Goal: Task Accomplishment & Management: Use online tool/utility

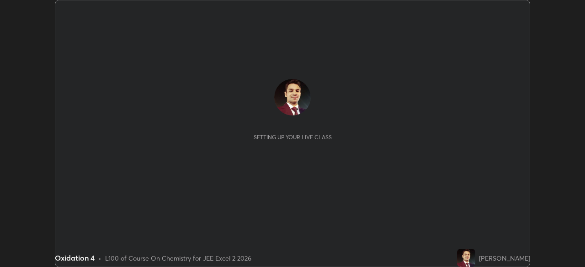
scroll to position [267, 585]
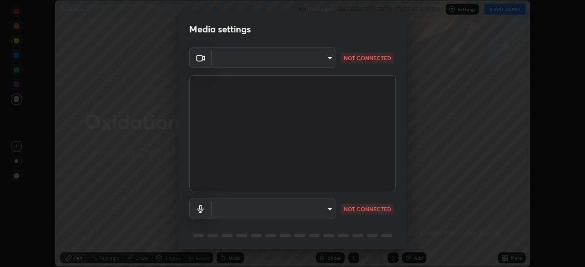
type input "03c1d9060f172c5261930868a8885b82ba90ed4bb89c7d2d1ebbbfabb6a16c2d"
type input "default"
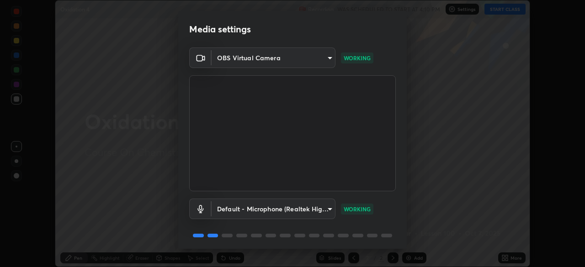
scroll to position [32, 0]
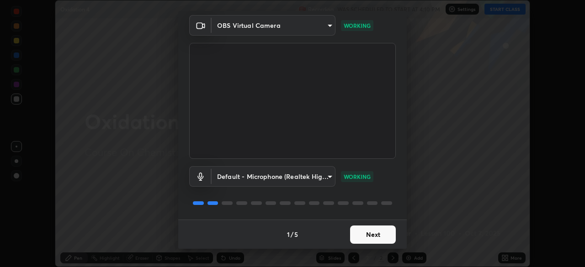
click at [371, 235] on button "Next" at bounding box center [373, 235] width 46 height 18
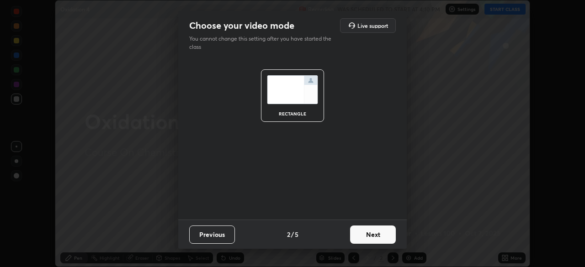
scroll to position [0, 0]
click at [373, 238] on button "Next" at bounding box center [373, 235] width 46 height 18
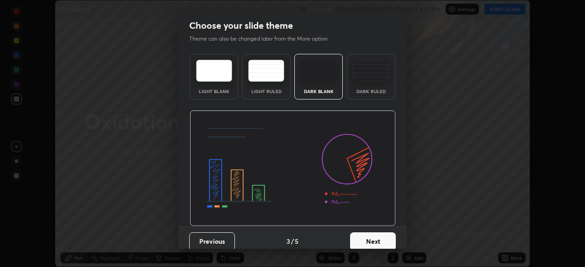
click at [375, 236] on button "Next" at bounding box center [373, 242] width 46 height 18
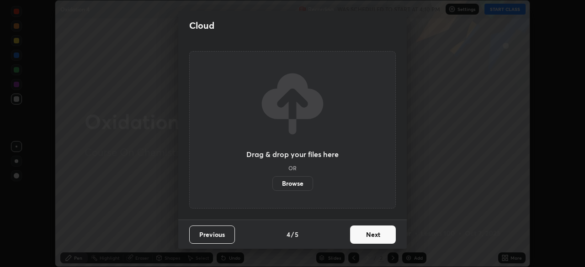
click at [372, 237] on button "Next" at bounding box center [373, 235] width 46 height 18
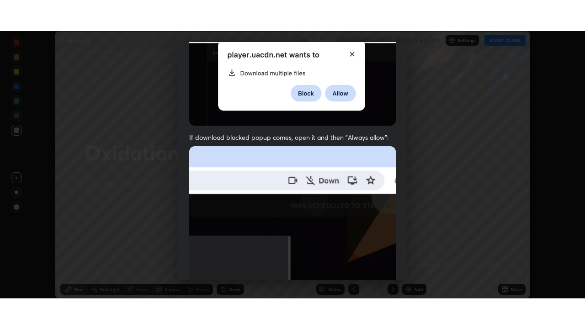
scroll to position [219, 0]
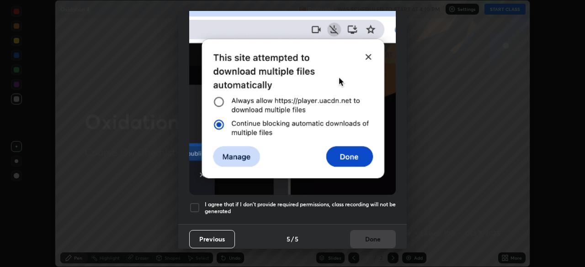
click at [198, 203] on div at bounding box center [194, 208] width 11 height 11
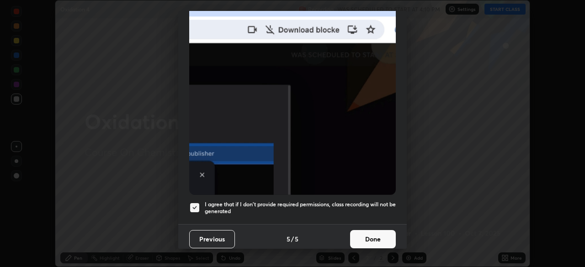
click at [362, 235] on button "Done" at bounding box center [373, 239] width 46 height 18
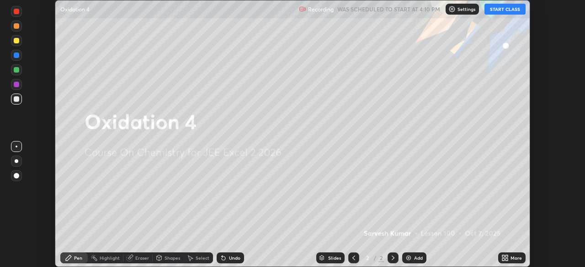
click at [510, 9] on button "START CLASS" at bounding box center [505, 9] width 41 height 11
click at [500, 258] on div "More" at bounding box center [511, 258] width 27 height 11
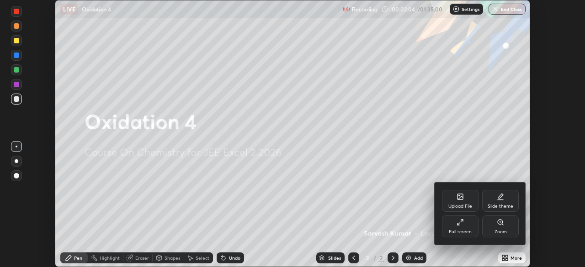
click at [459, 200] on icon at bounding box center [460, 196] width 5 height 5
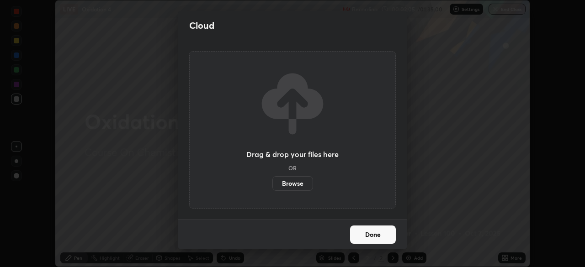
click at [297, 178] on label "Browse" at bounding box center [292, 183] width 41 height 15
click at [272, 178] on input "Browse" at bounding box center [272, 183] width 0 height 15
click at [299, 182] on label "Browse" at bounding box center [292, 183] width 41 height 15
click at [272, 182] on input "Browse" at bounding box center [272, 183] width 0 height 15
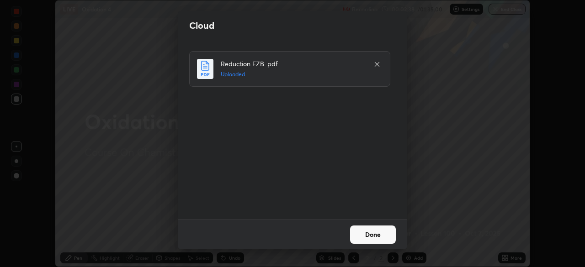
click at [373, 235] on button "Done" at bounding box center [373, 235] width 46 height 18
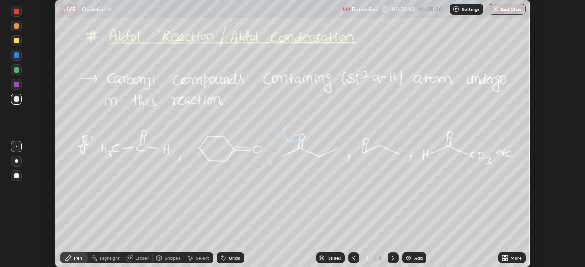
click at [501, 257] on icon at bounding box center [504, 258] width 7 height 7
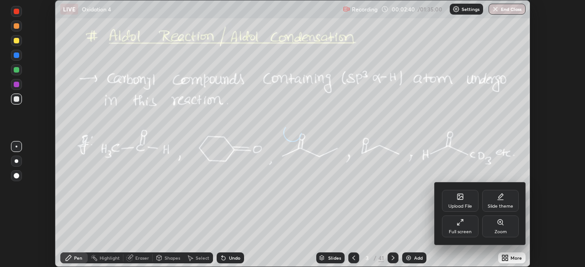
click at [466, 229] on div "Full screen" at bounding box center [460, 227] width 37 height 22
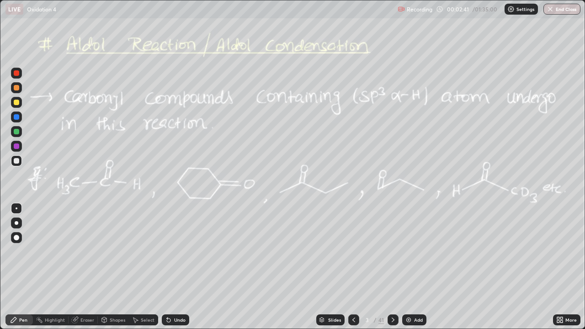
scroll to position [329, 585]
click at [353, 267] on icon at bounding box center [353, 320] width 3 height 5
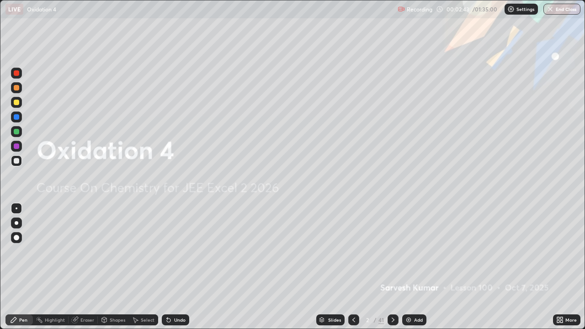
click at [409, 267] on img at bounding box center [408, 319] width 7 height 7
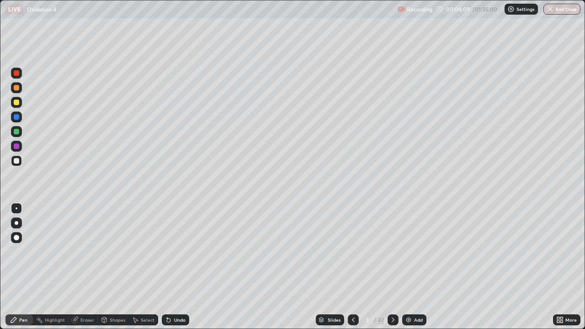
click at [16, 103] on div at bounding box center [16, 102] width 5 height 5
click at [176, 267] on div "Undo" at bounding box center [179, 320] width 11 height 5
click at [16, 160] on div at bounding box center [16, 160] width 5 height 5
click at [20, 88] on div at bounding box center [16, 87] width 11 height 11
click at [91, 267] on div "Eraser" at bounding box center [87, 320] width 14 height 5
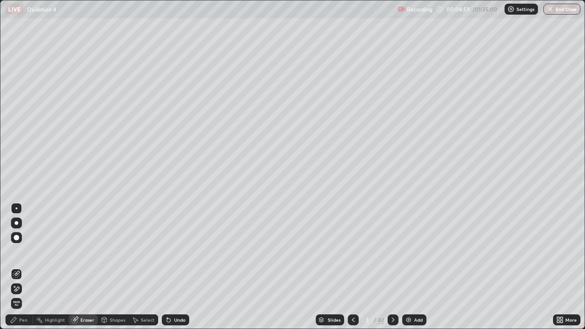
click at [25, 267] on div "Pen" at bounding box center [23, 320] width 8 height 5
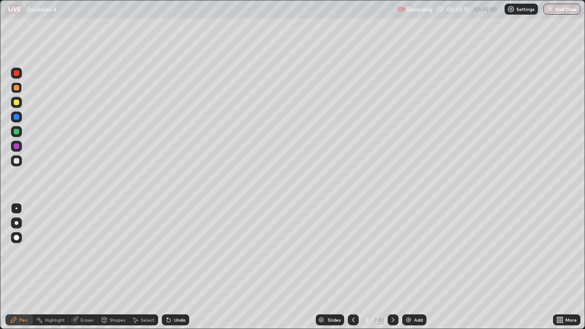
click at [183, 267] on div "Undo" at bounding box center [175, 320] width 27 height 11
click at [185, 267] on div "Undo" at bounding box center [175, 320] width 27 height 11
click at [405, 267] on img at bounding box center [408, 319] width 7 height 7
click at [17, 104] on div at bounding box center [16, 102] width 5 height 5
click at [17, 130] on div at bounding box center [16, 131] width 5 height 5
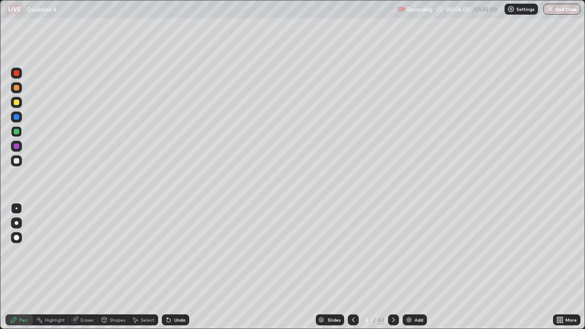
click at [18, 101] on div at bounding box center [16, 102] width 5 height 5
click at [17, 146] on div at bounding box center [16, 146] width 5 height 5
click at [413, 267] on div "Add" at bounding box center [415, 320] width 24 height 11
click at [18, 105] on div at bounding box center [16, 102] width 11 height 11
click at [19, 165] on div at bounding box center [16, 160] width 11 height 11
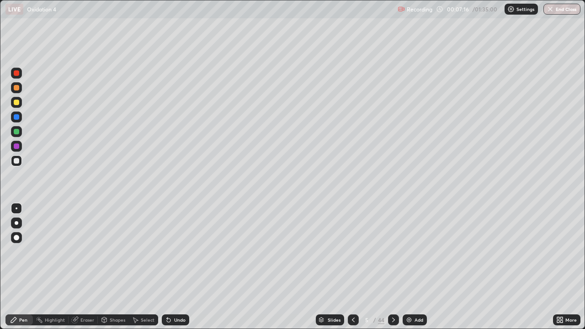
click at [88, 267] on div "Eraser" at bounding box center [83, 320] width 29 height 11
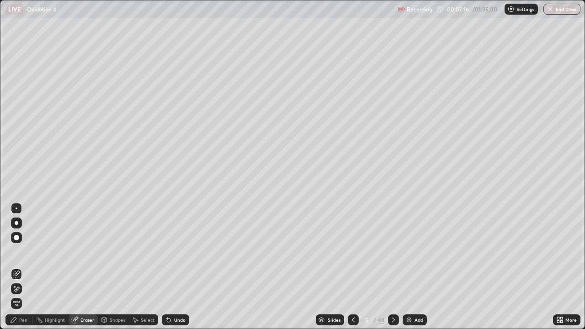
click at [15, 267] on icon at bounding box center [14, 286] width 1 height 1
click at [19, 267] on div "Erase all" at bounding box center [16, 303] width 11 height 11
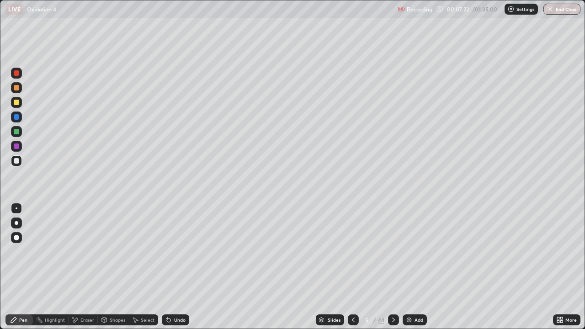
click at [174, 267] on div "Undo" at bounding box center [179, 320] width 11 height 5
click at [354, 267] on icon at bounding box center [353, 319] width 7 height 7
click at [396, 267] on div at bounding box center [393, 320] width 11 height 11
click at [394, 267] on div at bounding box center [393, 320] width 11 height 18
click at [356, 267] on icon at bounding box center [353, 319] width 7 height 7
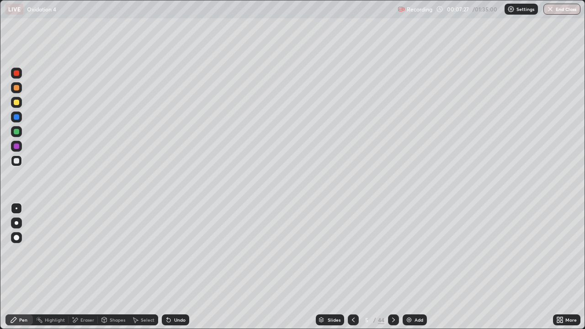
click at [20, 87] on div at bounding box center [16, 87] width 11 height 11
click at [91, 267] on div "Eraser" at bounding box center [83, 320] width 29 height 11
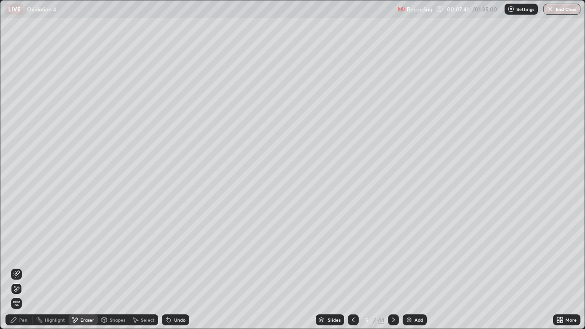
click at [22, 267] on div "Pen" at bounding box center [23, 320] width 8 height 5
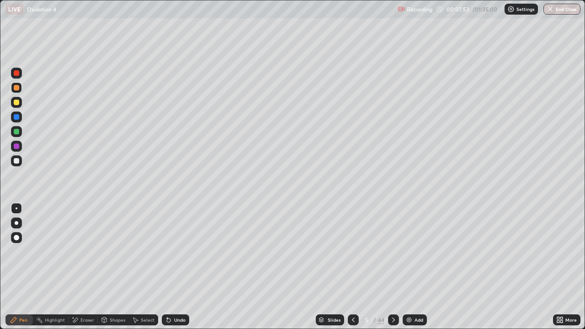
click at [21, 157] on div at bounding box center [16, 160] width 11 height 11
click at [102, 267] on div "Shapes" at bounding box center [113, 320] width 31 height 11
click at [87, 267] on div "Eraser" at bounding box center [87, 320] width 14 height 5
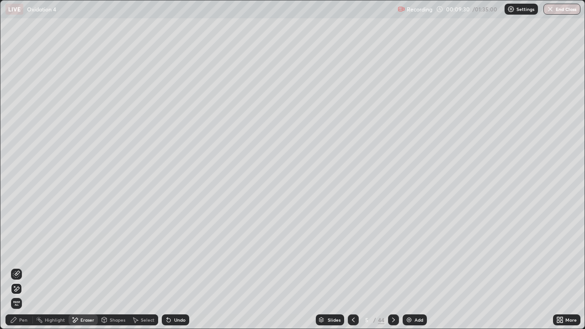
click at [22, 267] on div "Pen" at bounding box center [23, 320] width 8 height 5
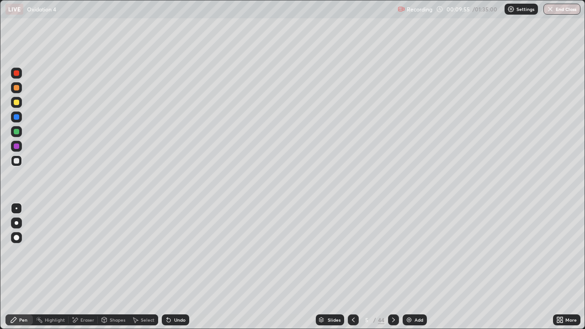
click at [17, 101] on div at bounding box center [16, 102] width 5 height 5
click at [393, 267] on div at bounding box center [393, 320] width 11 height 11
click at [17, 106] on div at bounding box center [16, 102] width 11 height 11
click at [25, 267] on div "Pen" at bounding box center [18, 320] width 27 height 11
click at [397, 267] on div at bounding box center [393, 320] width 11 height 11
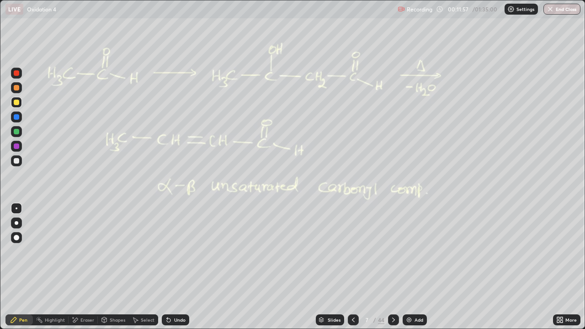
click at [95, 267] on div "Eraser" at bounding box center [83, 320] width 29 height 11
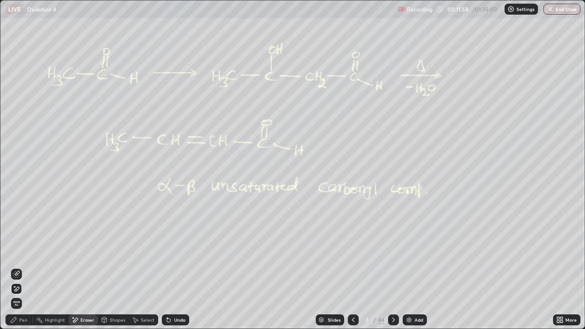
click at [31, 267] on div "Pen" at bounding box center [18, 320] width 27 height 11
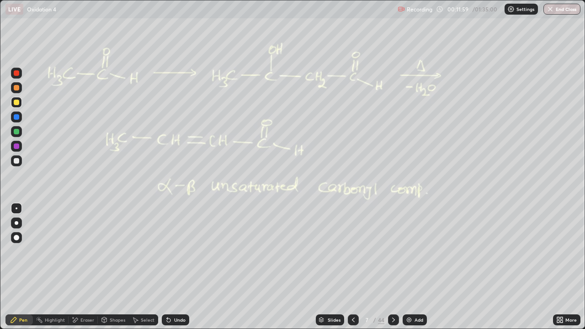
click at [352, 267] on icon at bounding box center [353, 319] width 7 height 7
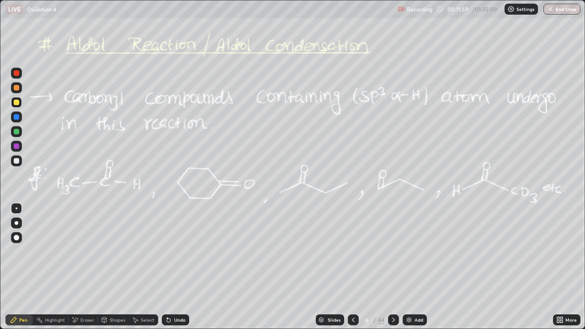
click at [350, 267] on icon at bounding box center [353, 319] width 7 height 7
click at [394, 267] on div at bounding box center [393, 320] width 11 height 11
click at [397, 267] on div at bounding box center [393, 320] width 11 height 18
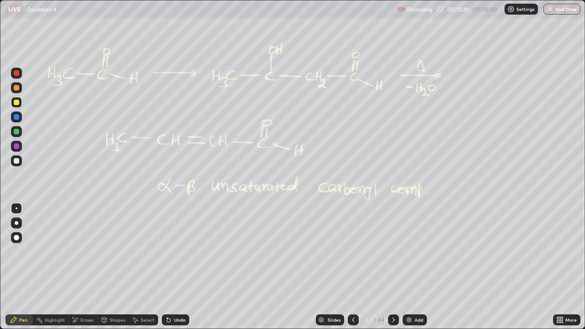
click at [394, 267] on icon at bounding box center [393, 319] width 7 height 7
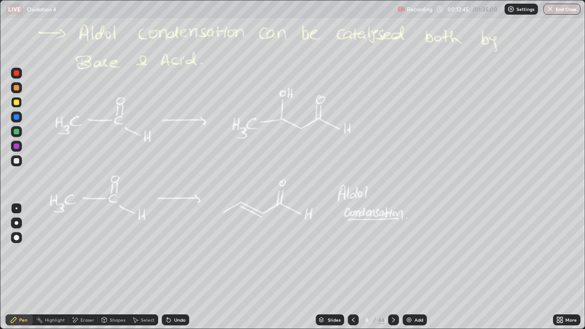
click at [392, 267] on icon at bounding box center [393, 319] width 7 height 7
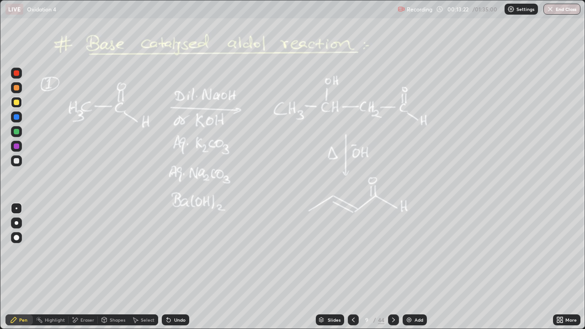
click at [395, 267] on div at bounding box center [393, 320] width 11 height 11
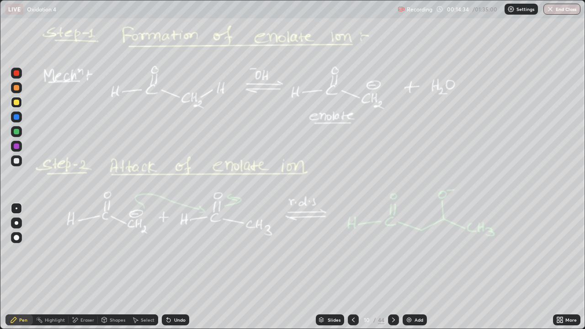
click at [390, 267] on icon at bounding box center [393, 319] width 7 height 7
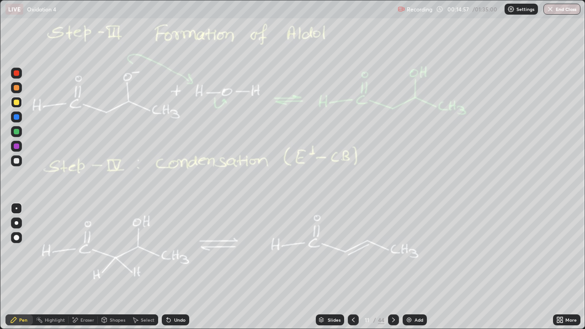
click at [394, 267] on icon at bounding box center [393, 319] width 7 height 7
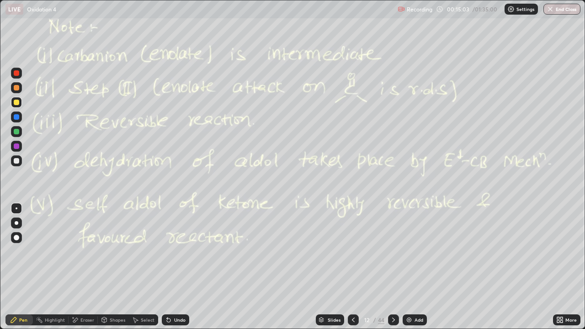
click at [16, 160] on div at bounding box center [16, 160] width 5 height 5
click at [352, 267] on icon at bounding box center [353, 319] width 7 height 7
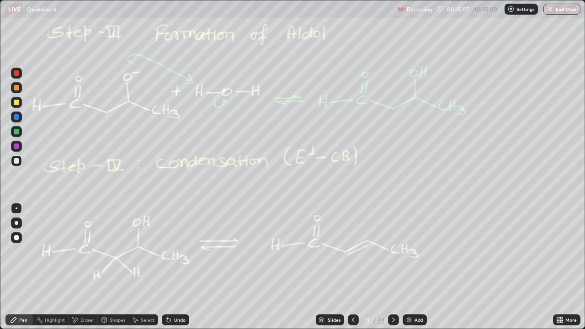
click at [348, 267] on div at bounding box center [353, 320] width 11 height 11
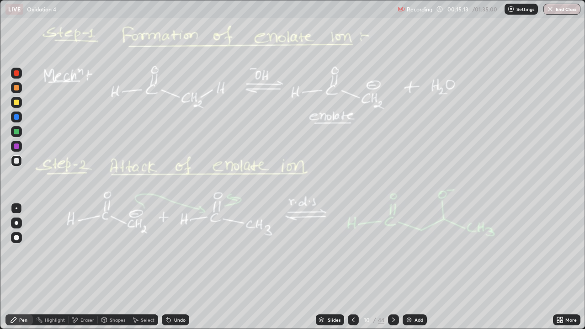
click at [394, 267] on icon at bounding box center [393, 319] width 7 height 7
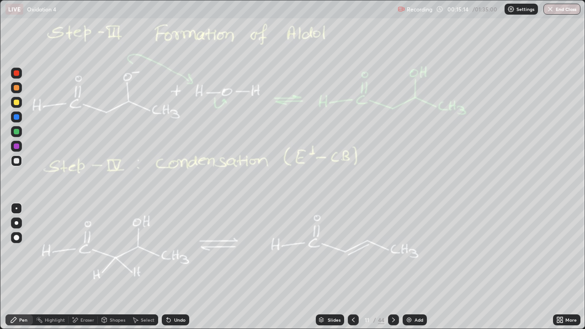
click at [395, 267] on div at bounding box center [393, 320] width 11 height 11
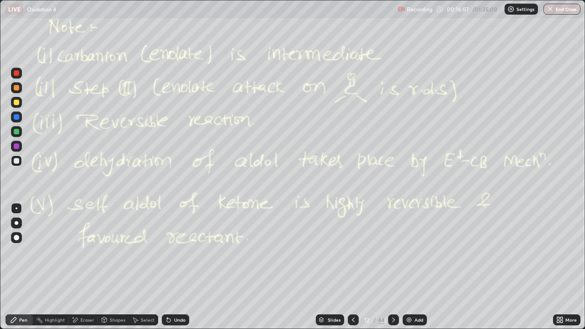
click at [420, 267] on div "Add" at bounding box center [415, 320] width 24 height 11
click at [355, 267] on div at bounding box center [353, 320] width 11 height 18
click at [393, 267] on icon at bounding box center [393, 319] width 7 height 7
click at [353, 267] on icon at bounding box center [353, 319] width 7 height 7
click at [397, 267] on div at bounding box center [393, 320] width 11 height 11
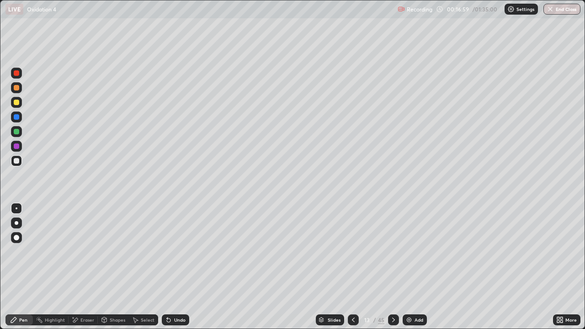
click at [398, 267] on div at bounding box center [393, 320] width 11 height 11
click at [392, 267] on icon at bounding box center [393, 319] width 7 height 7
click at [356, 267] on div at bounding box center [353, 320] width 11 height 11
click at [393, 267] on div at bounding box center [393, 320] width 11 height 11
click at [394, 267] on icon at bounding box center [393, 319] width 7 height 7
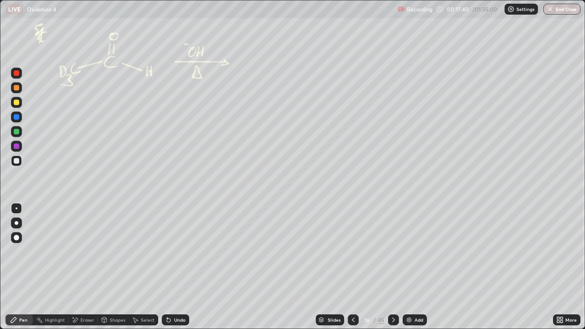
click at [394, 267] on div at bounding box center [393, 320] width 11 height 18
click at [348, 267] on div at bounding box center [353, 320] width 11 height 11
click at [352, 267] on icon at bounding box center [353, 319] width 7 height 7
click at [353, 267] on div at bounding box center [353, 320] width 11 height 11
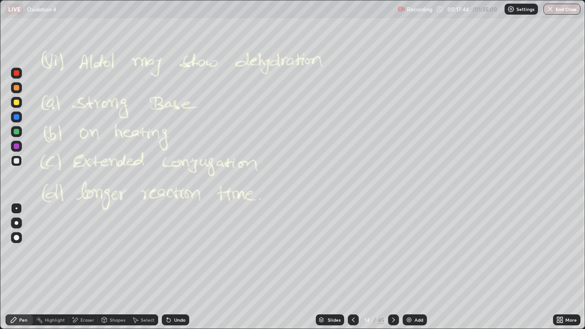
click at [353, 267] on div at bounding box center [353, 320] width 11 height 11
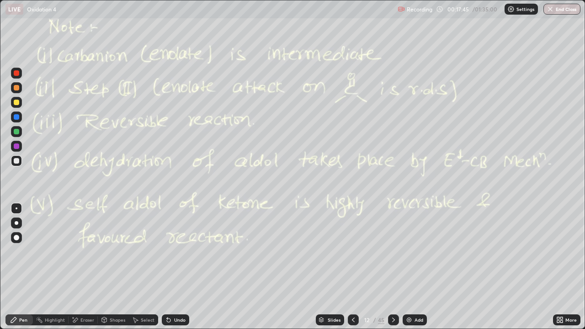
click at [353, 267] on icon at bounding box center [353, 319] width 7 height 7
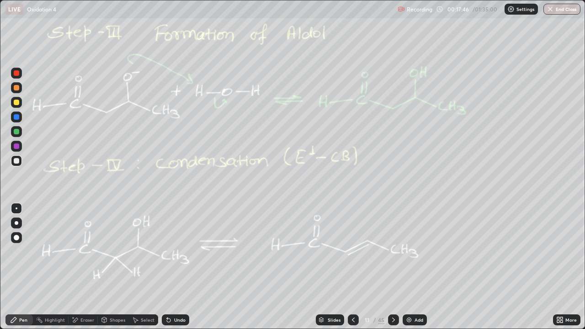
click at [357, 267] on div at bounding box center [353, 320] width 11 height 18
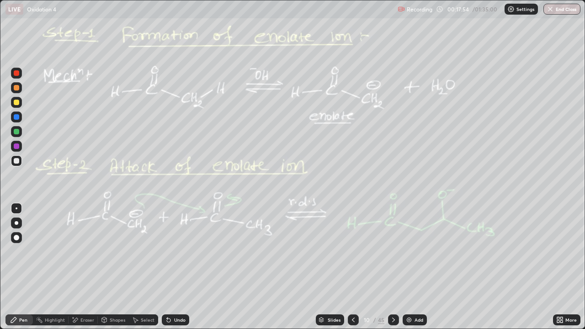
click at [393, 267] on icon at bounding box center [393, 319] width 7 height 7
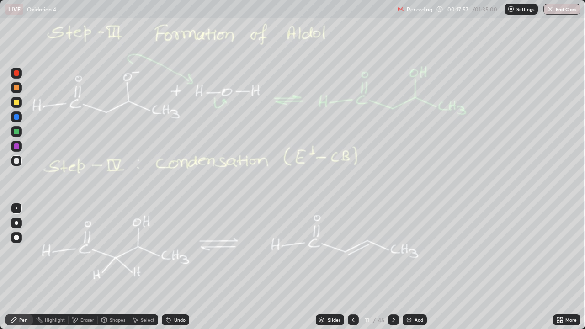
click at [393, 267] on div at bounding box center [393, 320] width 11 height 11
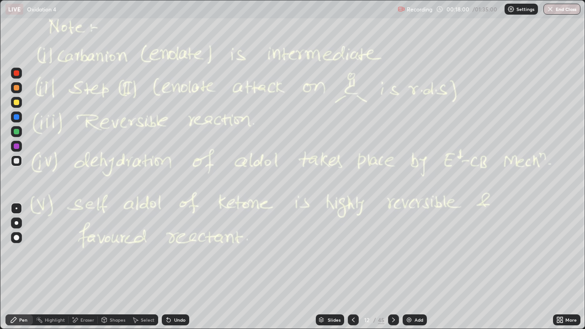
click at [395, 267] on div at bounding box center [393, 320] width 11 height 11
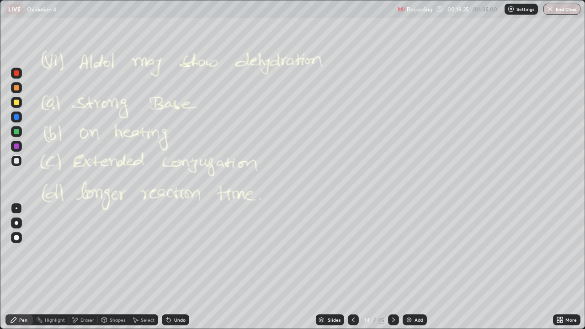
click at [395, 267] on icon at bounding box center [393, 319] width 7 height 7
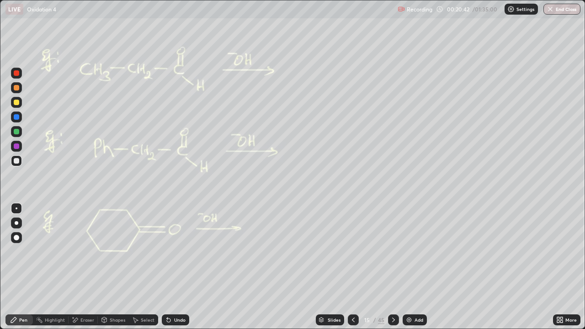
click at [16, 132] on div at bounding box center [16, 131] width 5 height 5
click at [81, 267] on div "Eraser" at bounding box center [83, 320] width 29 height 11
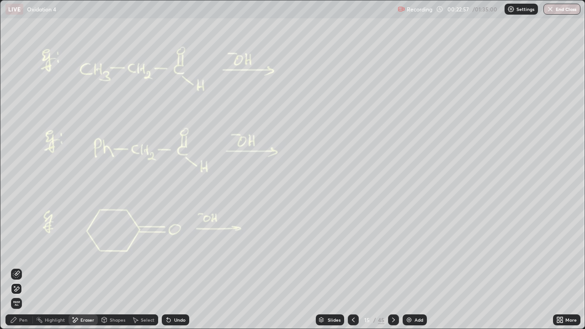
click at [24, 267] on div "Pen" at bounding box center [18, 320] width 27 height 11
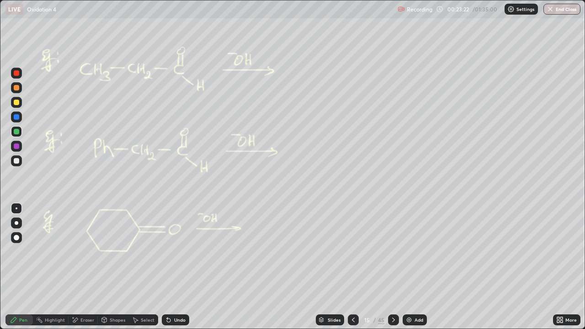
click at [394, 267] on icon at bounding box center [393, 319] width 7 height 7
click at [18, 156] on div at bounding box center [16, 160] width 11 height 11
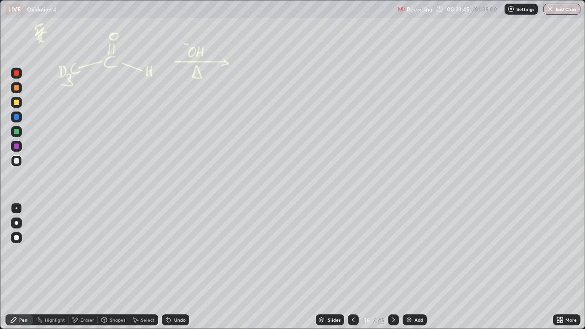
click at [389, 267] on div at bounding box center [393, 320] width 11 height 11
click at [392, 267] on div at bounding box center [393, 320] width 11 height 11
click at [395, 267] on icon at bounding box center [393, 319] width 7 height 7
click at [394, 267] on div at bounding box center [393, 320] width 11 height 11
click at [15, 134] on div at bounding box center [16, 131] width 5 height 5
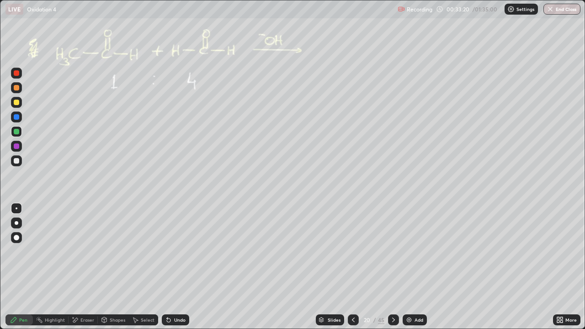
click at [18, 164] on div at bounding box center [16, 160] width 11 height 11
click at [91, 267] on div "Eraser" at bounding box center [83, 320] width 29 height 11
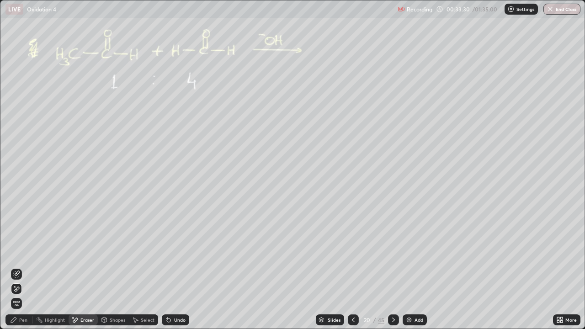
click at [25, 267] on div "Pen" at bounding box center [23, 320] width 8 height 5
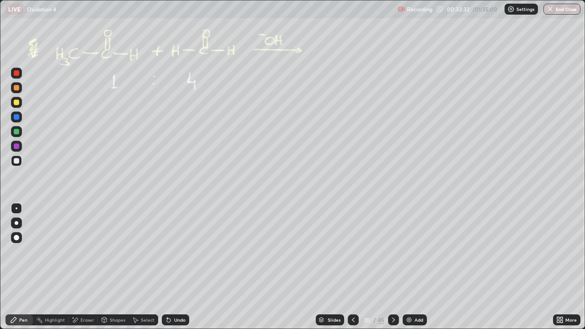
click at [16, 160] on div at bounding box center [16, 160] width 5 height 5
click at [86, 267] on div "Eraser" at bounding box center [87, 320] width 14 height 5
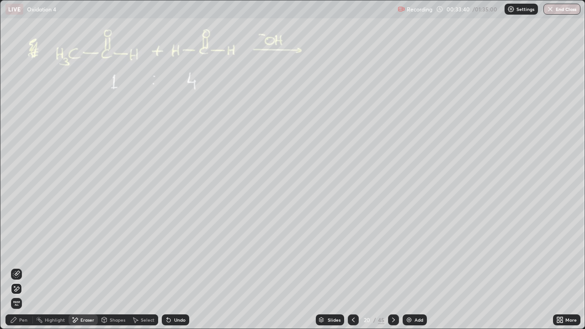
click at [28, 267] on div "Pen" at bounding box center [18, 320] width 27 height 11
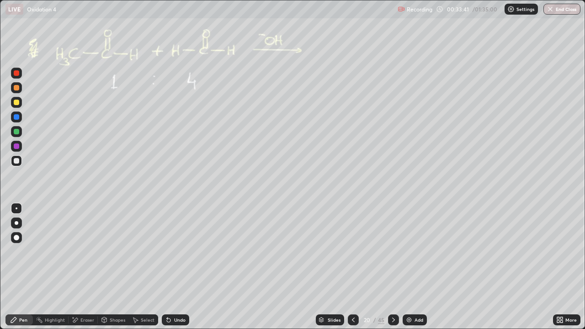
click at [16, 128] on div at bounding box center [16, 131] width 11 height 11
click at [173, 267] on div "Undo" at bounding box center [175, 320] width 27 height 11
click at [89, 267] on div "Eraser" at bounding box center [83, 320] width 29 height 11
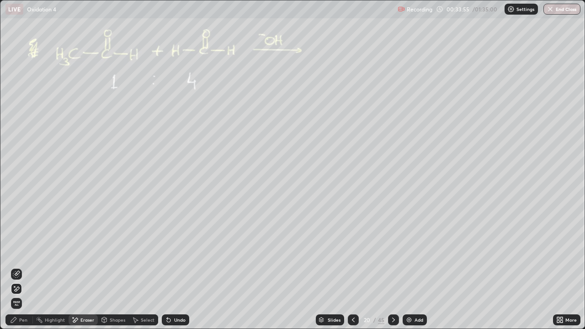
click at [32, 267] on div "Pen" at bounding box center [18, 320] width 27 height 18
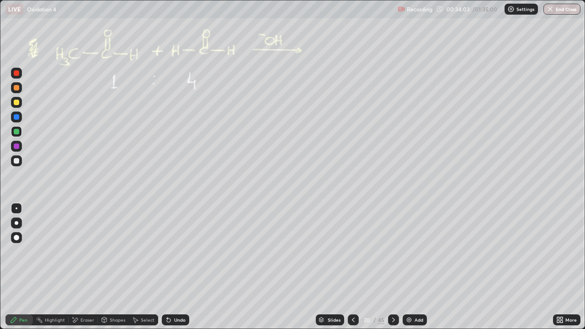
click at [152, 267] on div "Select" at bounding box center [148, 320] width 14 height 5
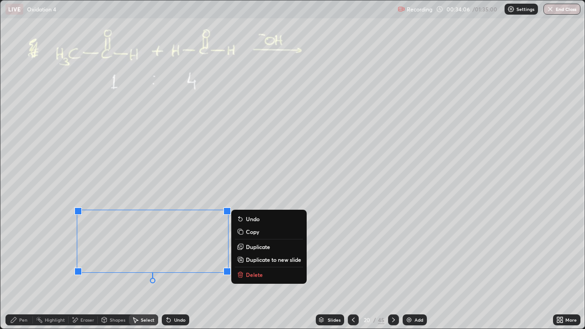
click at [23, 267] on div "Pen" at bounding box center [23, 320] width 8 height 5
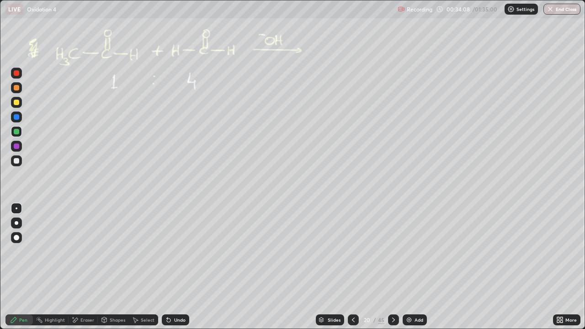
click at [142, 267] on div "Select" at bounding box center [143, 320] width 29 height 11
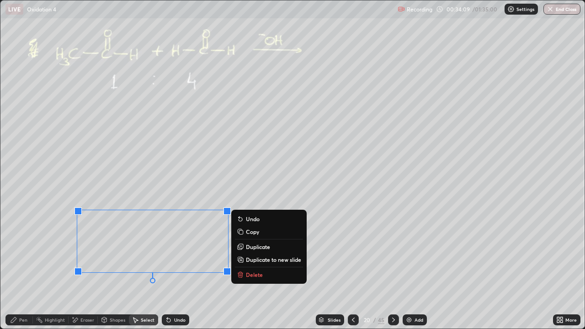
click at [263, 261] on p "Duplicate to new slide" at bounding box center [273, 259] width 55 height 7
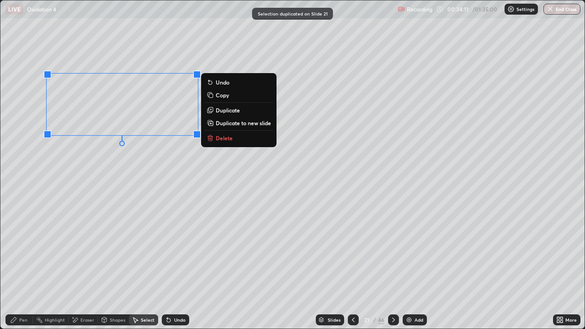
click at [21, 267] on div "Pen" at bounding box center [23, 320] width 8 height 5
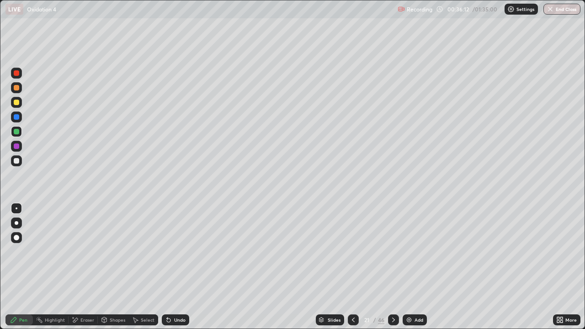
click at [356, 267] on div at bounding box center [353, 320] width 11 height 18
click at [357, 267] on div at bounding box center [353, 320] width 11 height 18
click at [393, 267] on icon at bounding box center [393, 319] width 7 height 7
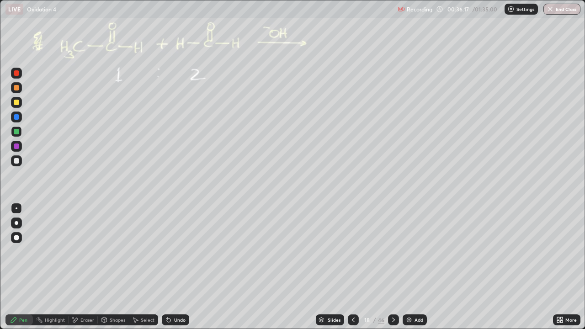
click at [392, 267] on div at bounding box center [393, 320] width 11 height 18
click at [393, 267] on icon at bounding box center [393, 319] width 7 height 7
click at [395, 267] on div at bounding box center [393, 320] width 11 height 11
click at [396, 267] on div at bounding box center [393, 320] width 11 height 18
click at [17, 84] on div at bounding box center [16, 87] width 11 height 11
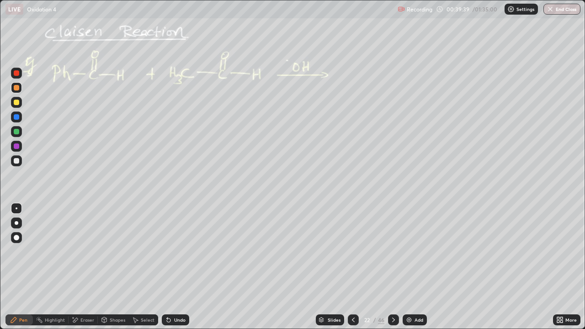
click at [17, 132] on div at bounding box center [16, 131] width 5 height 5
click at [21, 162] on div at bounding box center [16, 160] width 11 height 11
click at [90, 267] on div "Eraser" at bounding box center [87, 320] width 14 height 5
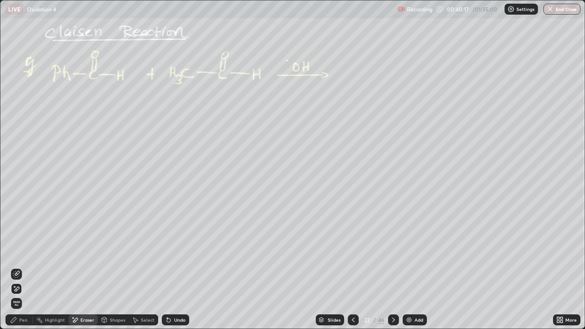
click at [23, 267] on div "Pen" at bounding box center [23, 320] width 8 height 5
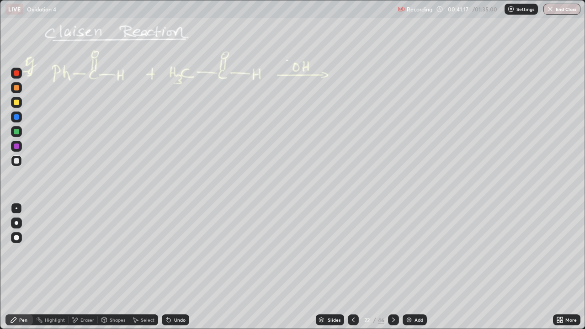
click at [176, 267] on div "Undo" at bounding box center [175, 320] width 27 height 11
click at [393, 267] on icon at bounding box center [393, 319] width 7 height 7
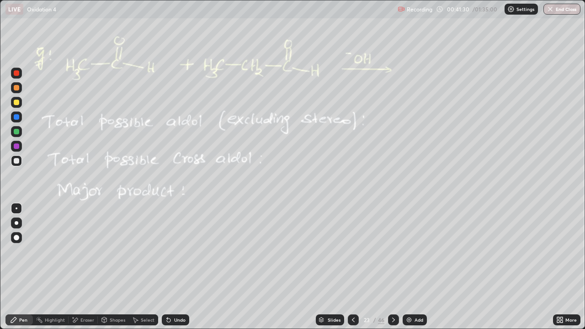
click at [355, 267] on div at bounding box center [353, 320] width 11 height 11
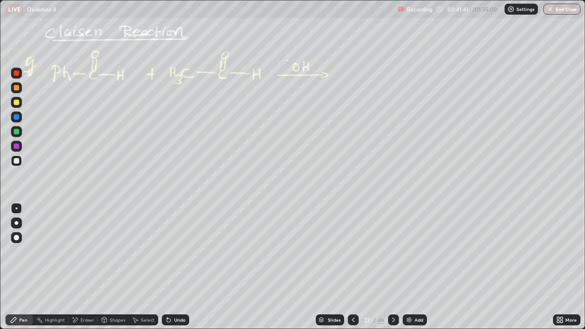
click at [93, 267] on div "Eraser" at bounding box center [83, 320] width 29 height 11
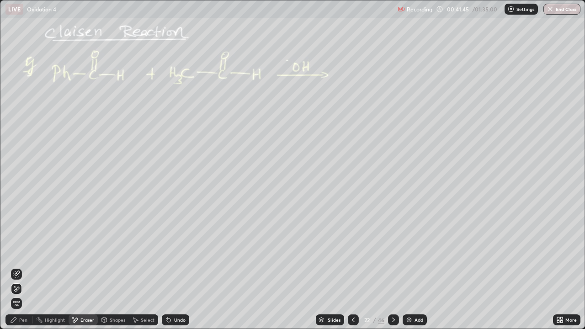
click at [392, 267] on icon at bounding box center [393, 319] width 7 height 7
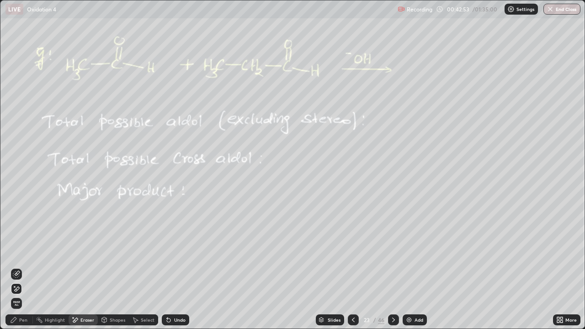
click at [27, 267] on div "Pen" at bounding box center [23, 320] width 8 height 5
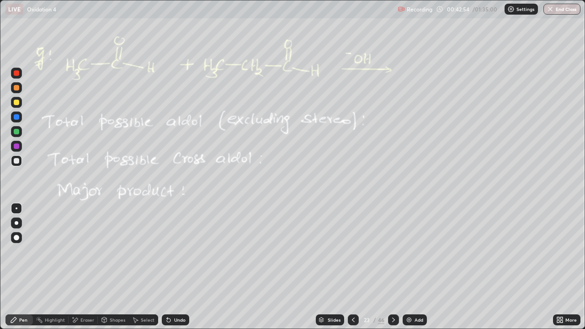
click at [14, 160] on div at bounding box center [16, 160] width 5 height 5
click at [93, 267] on div "Eraser" at bounding box center [87, 320] width 14 height 5
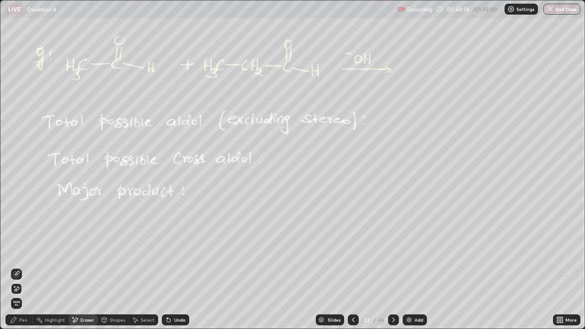
click at [22, 267] on div "Pen" at bounding box center [23, 320] width 8 height 5
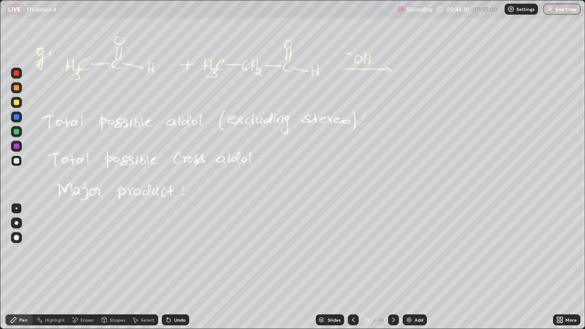
click at [155, 267] on div "Select" at bounding box center [143, 320] width 29 height 11
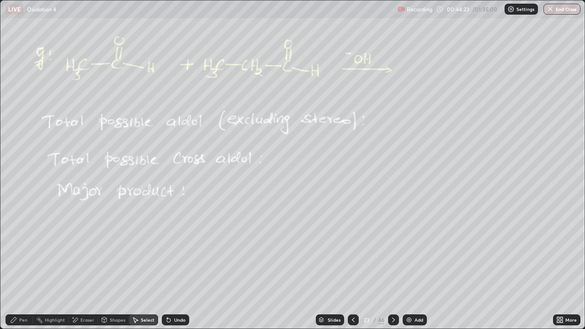
click at [61, 267] on div "Highlight" at bounding box center [55, 320] width 20 height 5
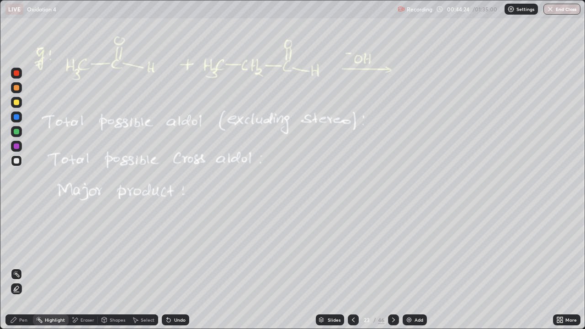
click at [84, 267] on div "Eraser" at bounding box center [83, 320] width 29 height 11
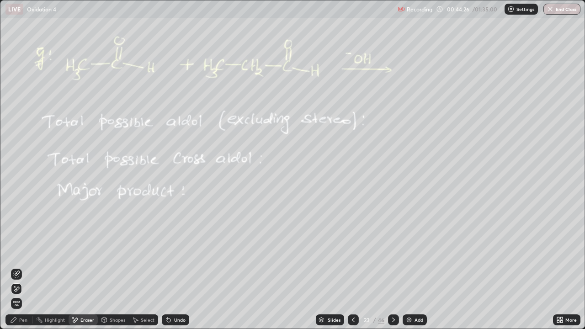
click at [148, 267] on div "Select" at bounding box center [148, 320] width 14 height 5
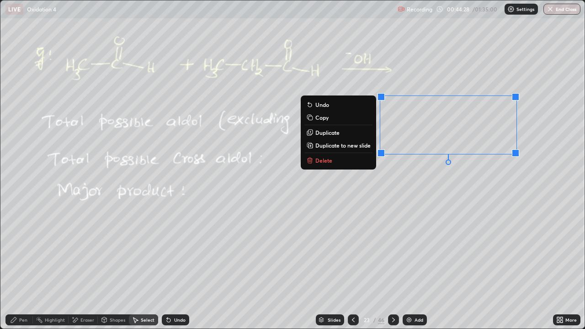
click at [330, 133] on p "Duplicate" at bounding box center [327, 132] width 24 height 7
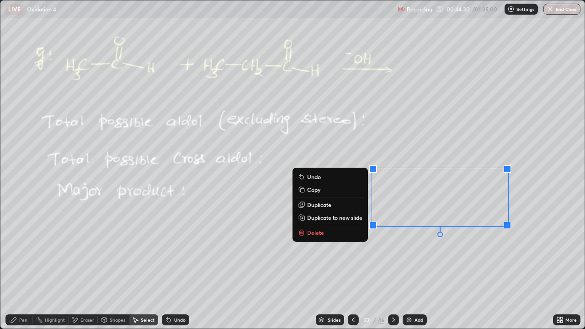
click at [427, 258] on div "0 ° Undo Copy Duplicate Duplicate to new slide Delete" at bounding box center [292, 164] width 584 height 328
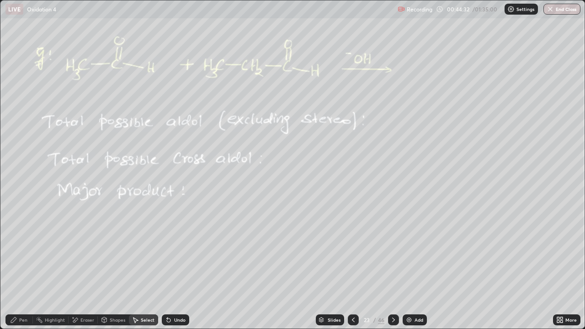
click at [24, 267] on div "Pen" at bounding box center [18, 320] width 27 height 11
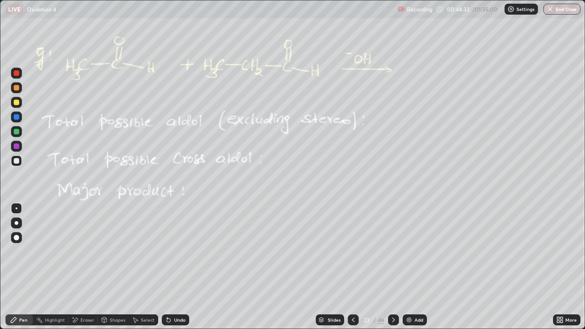
click at [83, 267] on div "Eraser" at bounding box center [87, 320] width 14 height 5
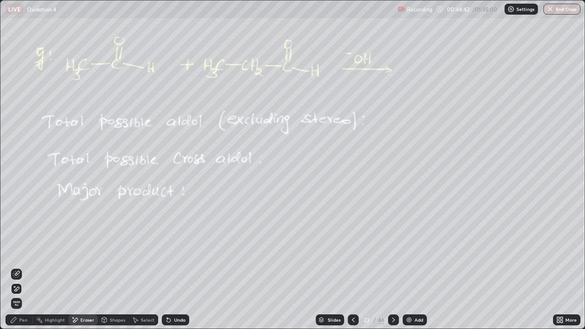
click at [23, 267] on div "Pen" at bounding box center [23, 320] width 8 height 5
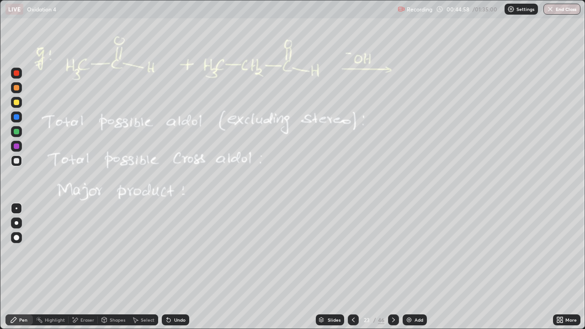
click at [153, 267] on div "Select" at bounding box center [143, 320] width 29 height 11
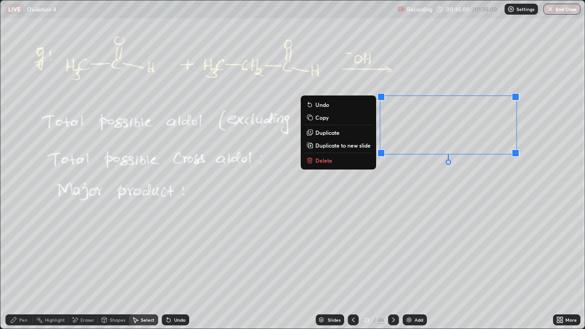
click at [329, 135] on p "Duplicate" at bounding box center [327, 132] width 24 height 7
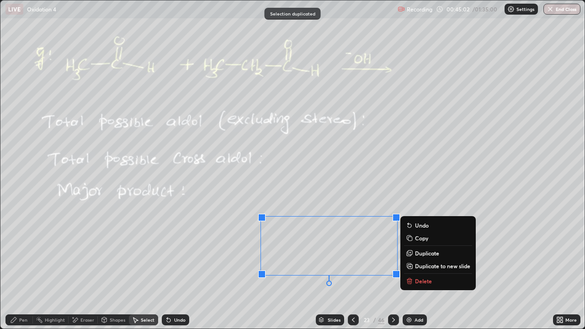
click at [82, 267] on div "Eraser" at bounding box center [87, 320] width 14 height 5
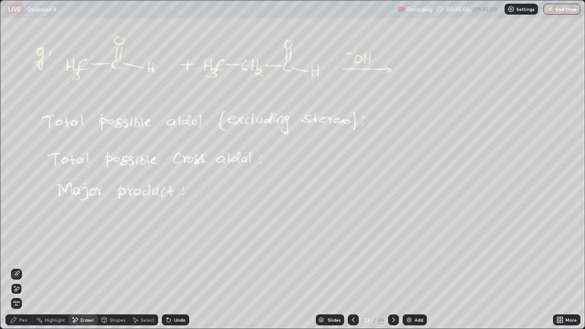
click at [13, 267] on div "Pen" at bounding box center [18, 320] width 27 height 11
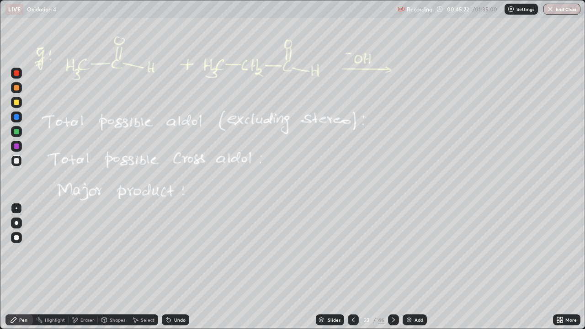
click at [142, 267] on div "Select" at bounding box center [148, 320] width 14 height 5
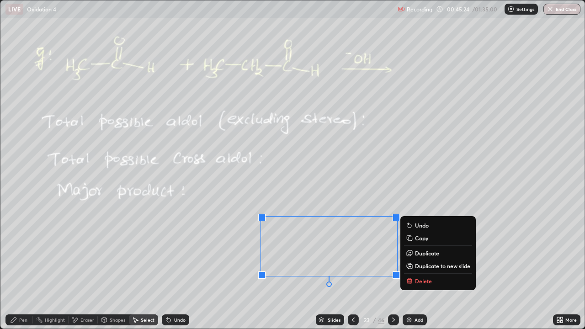
click at [416, 249] on button "Duplicate" at bounding box center [438, 253] width 68 height 11
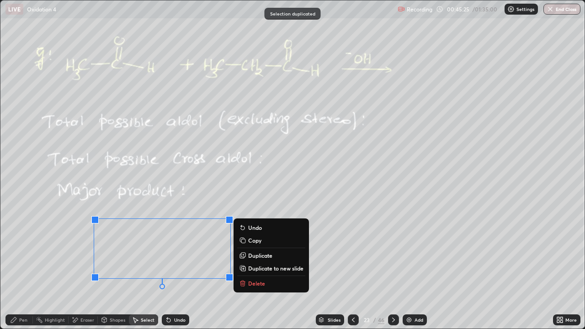
click at [86, 267] on div "Eraser" at bounding box center [87, 320] width 14 height 5
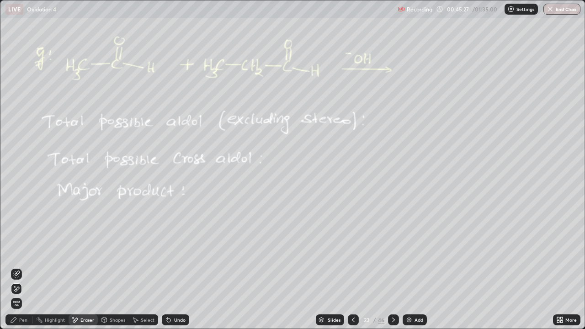
click at [23, 267] on div "Pen" at bounding box center [23, 320] width 8 height 5
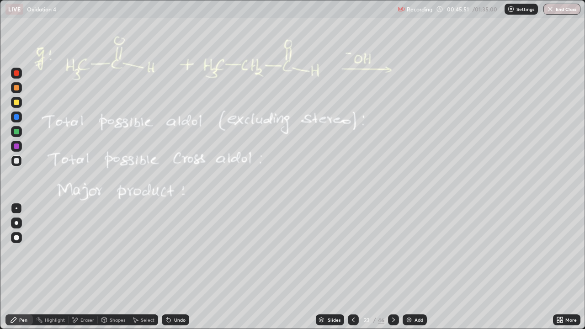
click at [16, 102] on div at bounding box center [16, 102] width 5 height 5
click at [18, 130] on div at bounding box center [16, 131] width 5 height 5
click at [17, 102] on div at bounding box center [16, 102] width 5 height 5
click at [19, 132] on div at bounding box center [16, 131] width 5 height 5
click at [170, 267] on div "Undo" at bounding box center [175, 320] width 27 height 11
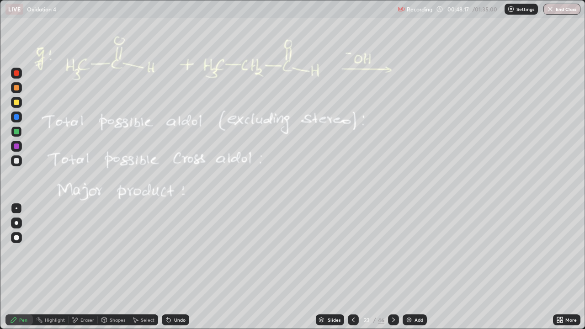
click at [84, 267] on div "Eraser" at bounding box center [83, 320] width 29 height 11
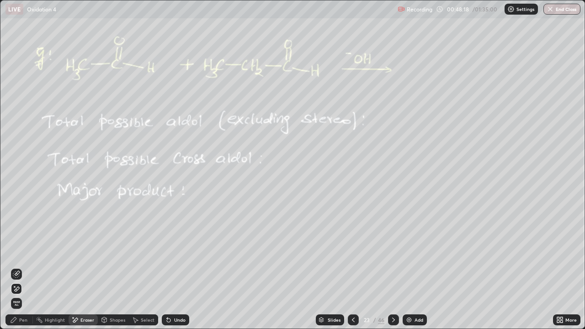
click at [21, 267] on div "Pen" at bounding box center [23, 320] width 8 height 5
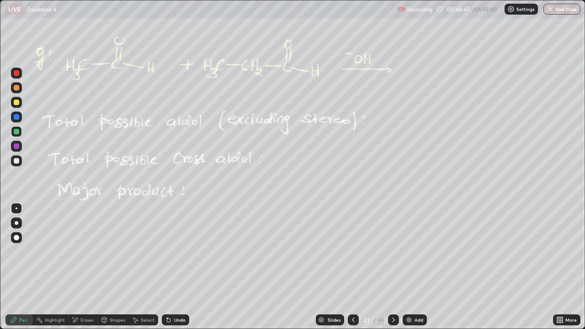
click at [21, 160] on div at bounding box center [16, 160] width 11 height 11
click at [394, 267] on icon at bounding box center [393, 319] width 7 height 7
click at [397, 267] on div at bounding box center [393, 320] width 11 height 18
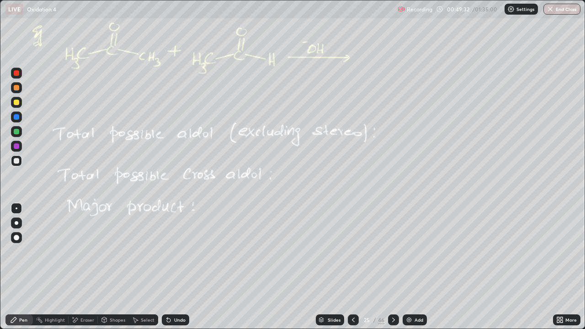
click at [356, 267] on div at bounding box center [353, 320] width 11 height 11
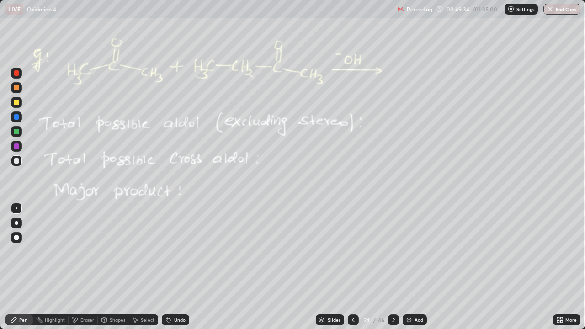
click at [352, 267] on icon at bounding box center [353, 319] width 7 height 7
click at [393, 267] on icon at bounding box center [393, 319] width 7 height 7
click at [392, 267] on div at bounding box center [393, 320] width 11 height 11
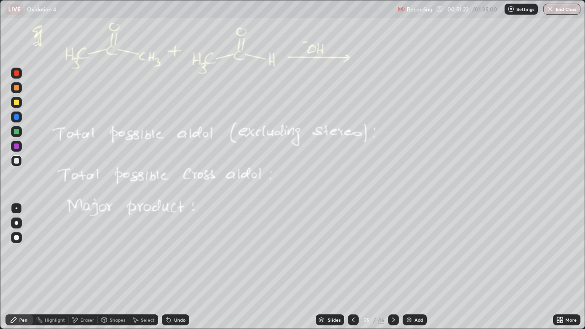
click at [394, 267] on icon at bounding box center [393, 319] width 7 height 7
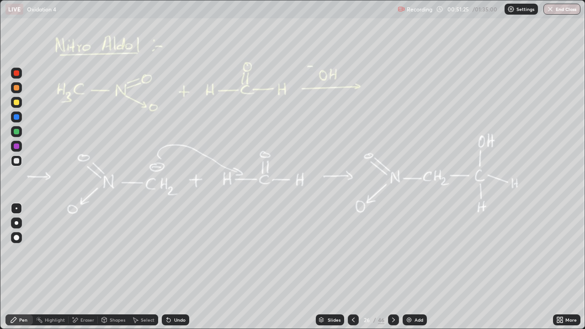
click at [416, 267] on div "Add" at bounding box center [415, 320] width 24 height 11
click at [426, 267] on div "Add" at bounding box center [415, 320] width 24 height 11
click at [17, 133] on div at bounding box center [16, 131] width 5 height 5
click at [390, 267] on div at bounding box center [393, 320] width 11 height 18
click at [352, 267] on div at bounding box center [353, 320] width 11 height 11
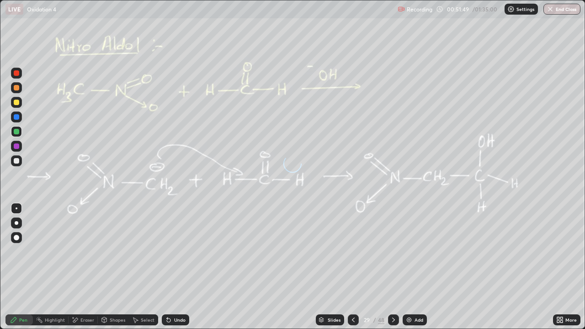
click at [352, 267] on icon at bounding box center [353, 319] width 7 height 7
click at [398, 267] on div at bounding box center [393, 320] width 11 height 11
click at [393, 267] on icon at bounding box center [393, 320] width 3 height 5
click at [396, 267] on div at bounding box center [393, 320] width 11 height 11
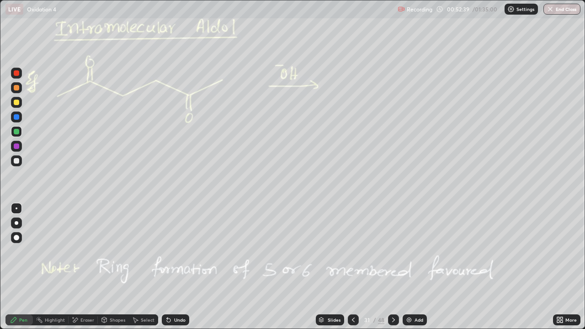
click at [18, 160] on div at bounding box center [16, 160] width 5 height 5
click at [178, 267] on div "Undo" at bounding box center [179, 320] width 11 height 5
click at [181, 267] on div "Undo" at bounding box center [175, 320] width 27 height 11
click at [176, 267] on div "Undo" at bounding box center [179, 320] width 11 height 5
click at [23, 267] on div "Pen" at bounding box center [23, 320] width 8 height 5
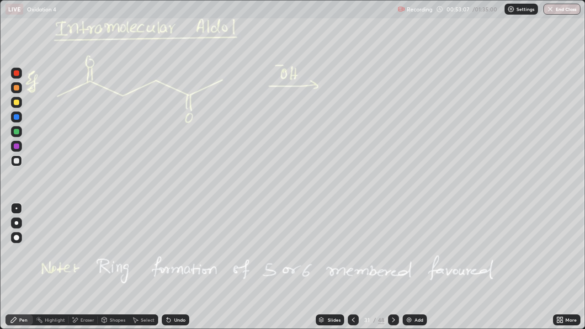
click at [91, 267] on div "Eraser" at bounding box center [87, 320] width 14 height 5
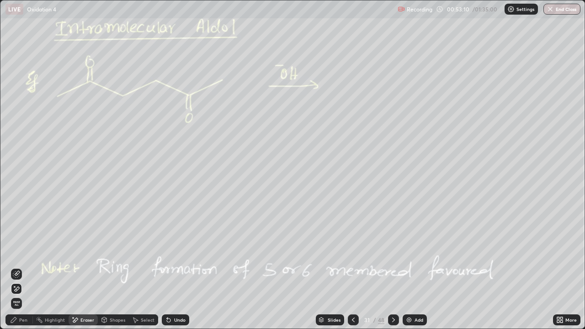
click at [18, 267] on div "Pen" at bounding box center [18, 320] width 27 height 11
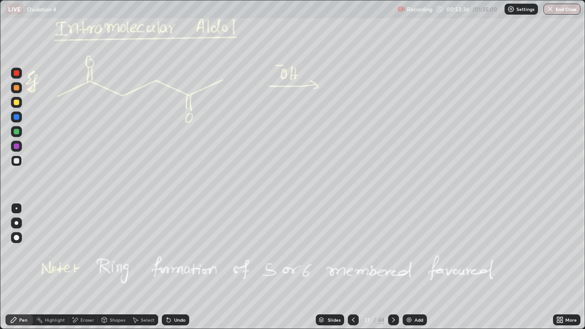
click at [91, 267] on div "Eraser" at bounding box center [83, 320] width 29 height 11
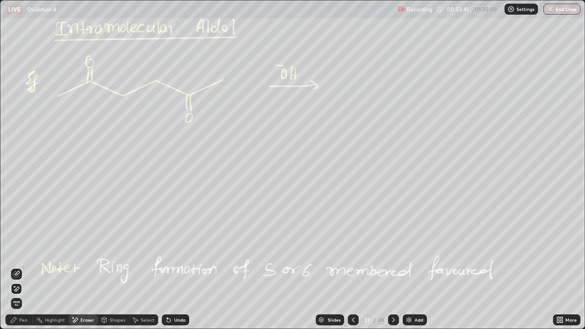
click at [23, 267] on div "Pen" at bounding box center [23, 320] width 8 height 5
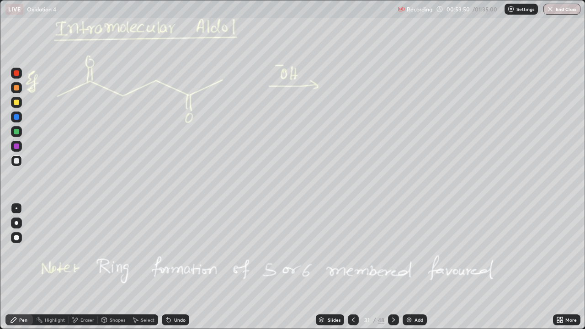
click at [144, 267] on div "Select" at bounding box center [148, 320] width 14 height 5
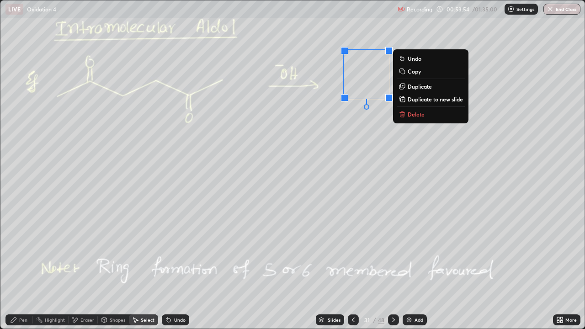
click at [416, 117] on p "Delete" at bounding box center [416, 114] width 17 height 7
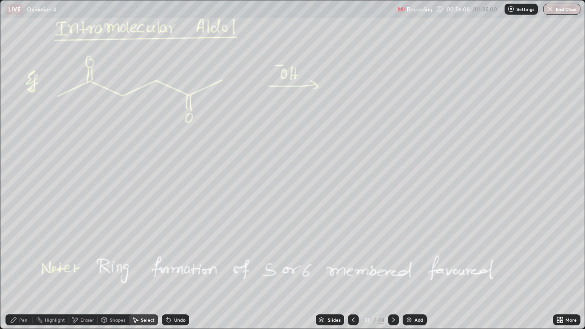
click at [21, 267] on div "Pen" at bounding box center [23, 320] width 8 height 5
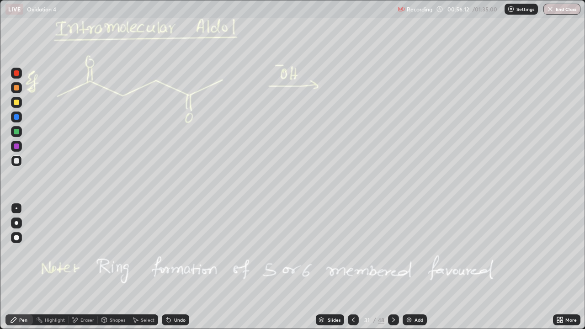
click at [146, 267] on div "Select" at bounding box center [148, 320] width 14 height 5
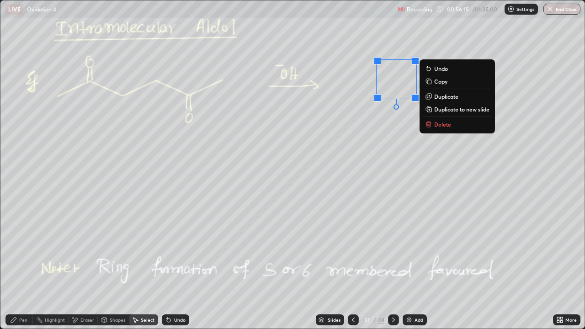
click at [429, 121] on icon at bounding box center [428, 124] width 7 height 7
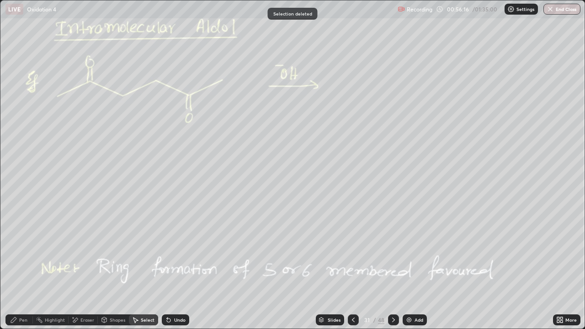
click at [20, 267] on div "Pen" at bounding box center [23, 320] width 8 height 5
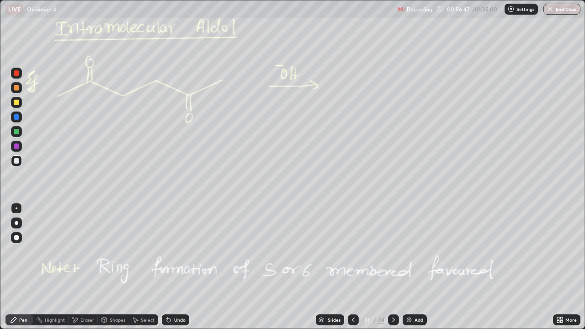
click at [87, 267] on div "Eraser" at bounding box center [87, 320] width 14 height 5
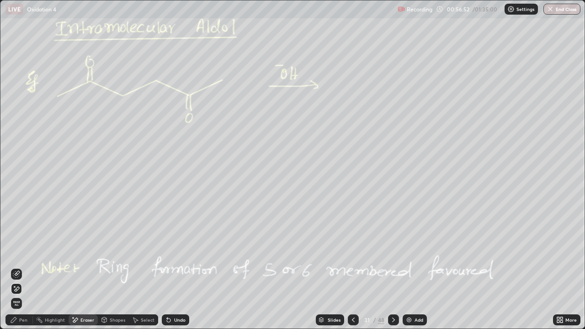
click at [24, 267] on div "Pen" at bounding box center [23, 320] width 8 height 5
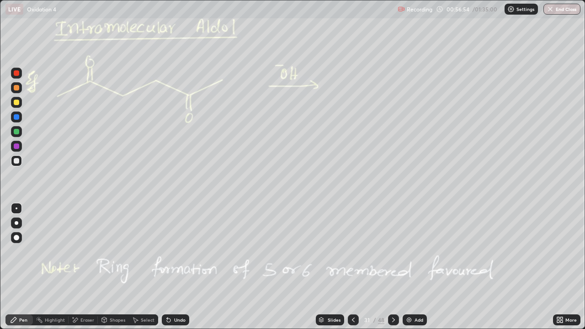
click at [88, 267] on div "Eraser" at bounding box center [87, 320] width 14 height 5
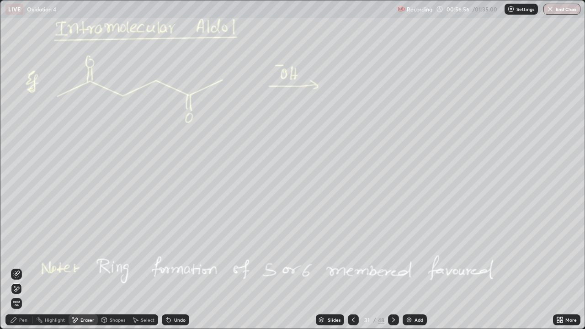
click at [21, 267] on div "Pen" at bounding box center [18, 320] width 27 height 11
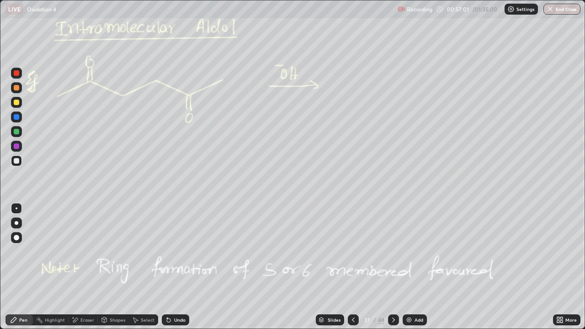
click at [393, 267] on div at bounding box center [393, 320] width 11 height 11
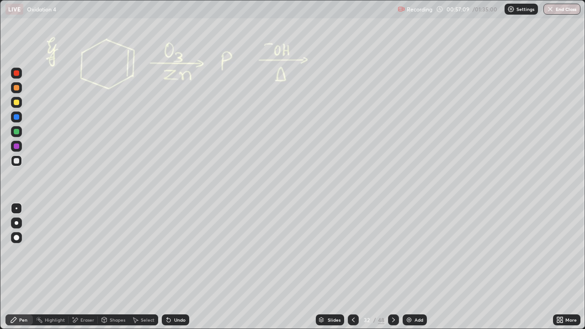
click at [392, 267] on icon at bounding box center [393, 319] width 7 height 7
click at [17, 131] on div at bounding box center [16, 131] width 5 height 5
click at [119, 267] on div "Shapes" at bounding box center [113, 320] width 31 height 11
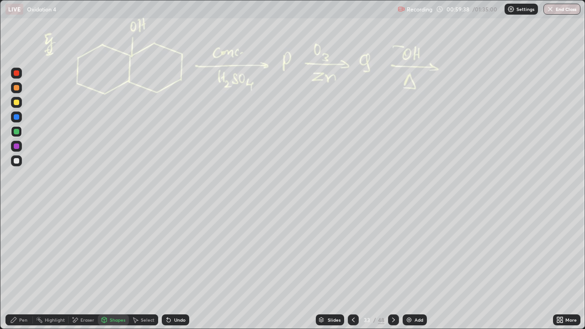
click at [20, 267] on div "Pen" at bounding box center [18, 320] width 27 height 11
click at [86, 267] on div "Eraser" at bounding box center [87, 320] width 14 height 5
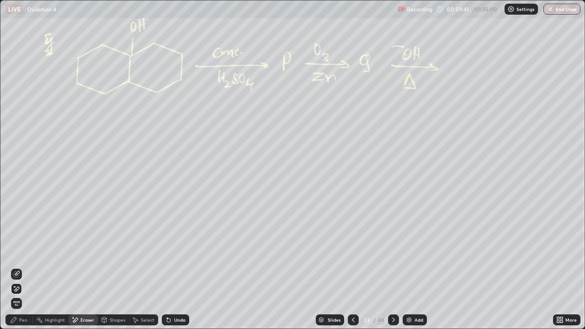
click at [22, 267] on div "Pen" at bounding box center [18, 320] width 27 height 11
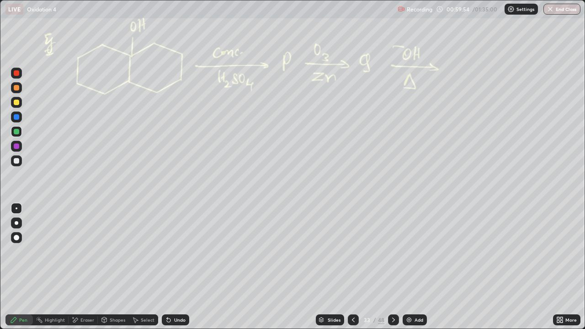
click at [89, 267] on div "Eraser" at bounding box center [83, 320] width 29 height 11
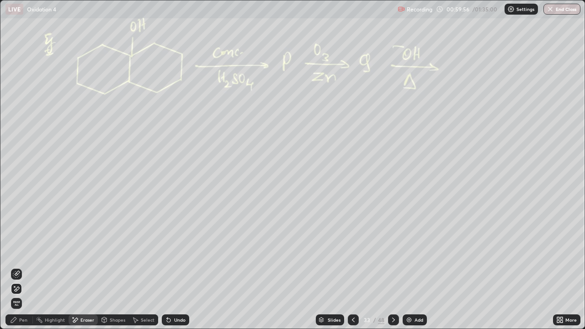
click at [21, 267] on div "Pen" at bounding box center [18, 320] width 27 height 11
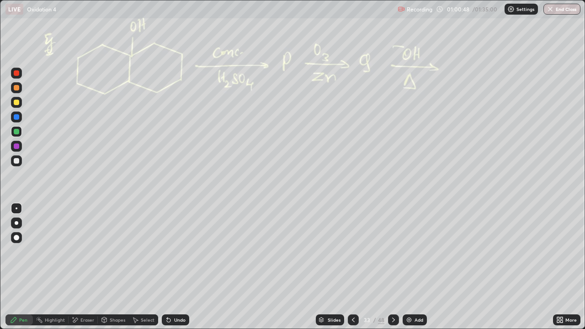
click at [392, 267] on icon at bounding box center [393, 319] width 7 height 7
click at [18, 164] on div at bounding box center [16, 160] width 11 height 11
click at [15, 163] on div at bounding box center [16, 160] width 5 height 5
click at [94, 267] on div "Eraser" at bounding box center [83, 320] width 29 height 11
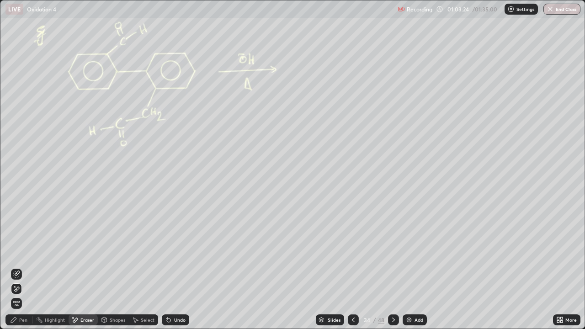
click at [28, 267] on div "Pen" at bounding box center [18, 320] width 27 height 11
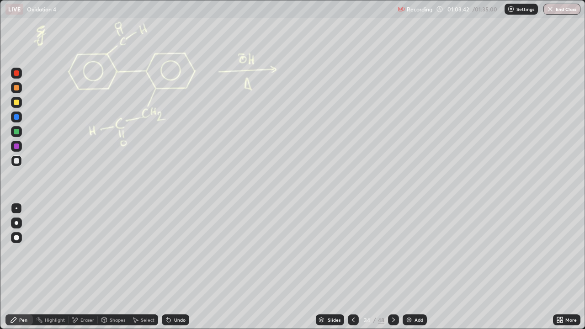
click at [393, 267] on icon at bounding box center [393, 319] width 7 height 7
click at [394, 267] on icon at bounding box center [393, 319] width 7 height 7
click at [397, 267] on div at bounding box center [393, 320] width 11 height 18
click at [17, 161] on div at bounding box center [16, 160] width 5 height 5
click at [17, 85] on div at bounding box center [16, 87] width 5 height 5
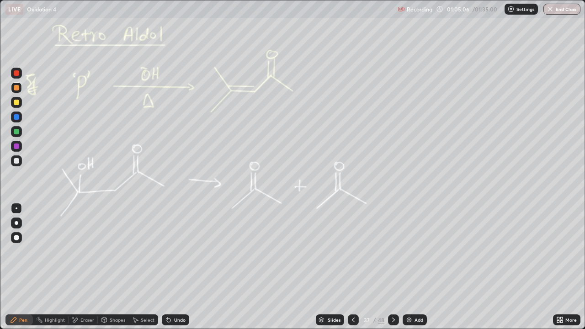
click at [395, 267] on div at bounding box center [393, 320] width 11 height 11
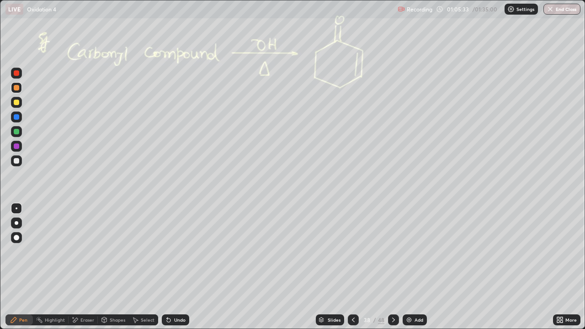
click at [179, 267] on div "Undo" at bounding box center [175, 320] width 27 height 11
click at [177, 267] on div "Undo" at bounding box center [175, 320] width 27 height 11
click at [176, 267] on div "Undo" at bounding box center [175, 320] width 27 height 11
click at [178, 267] on div "Undo" at bounding box center [175, 320] width 27 height 11
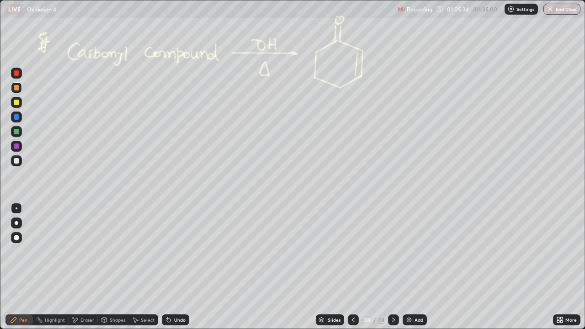
click at [178, 267] on div "Undo" at bounding box center [175, 320] width 27 height 11
click at [177, 267] on div "Undo" at bounding box center [175, 320] width 27 height 11
click at [186, 267] on div "Undo" at bounding box center [175, 320] width 27 height 11
click at [184, 267] on div "Undo" at bounding box center [175, 320] width 27 height 11
click at [183, 267] on div "Undo" at bounding box center [179, 320] width 11 height 5
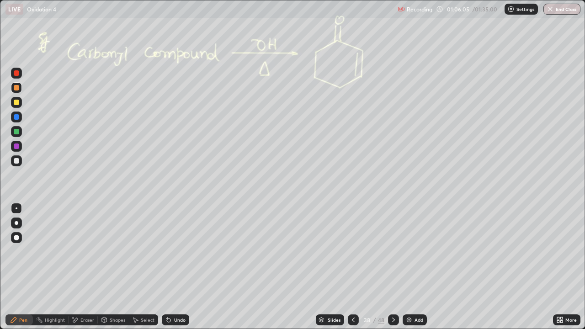
click at [393, 267] on icon at bounding box center [393, 319] width 7 height 7
click at [403, 267] on div "Add" at bounding box center [415, 320] width 24 height 11
click at [392, 267] on icon at bounding box center [393, 319] width 7 height 7
click at [393, 267] on icon at bounding box center [393, 319] width 7 height 7
click at [21, 163] on div at bounding box center [16, 160] width 11 height 11
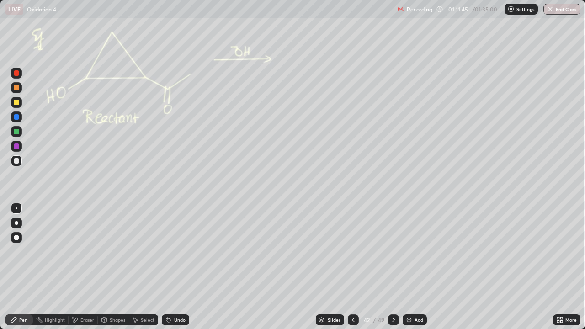
click at [394, 267] on icon at bounding box center [393, 319] width 7 height 7
click at [564, 10] on button "End Class" at bounding box center [562, 9] width 37 height 11
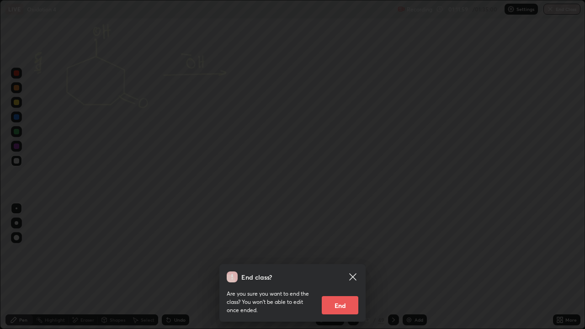
click at [340, 267] on button "End" at bounding box center [340, 305] width 37 height 18
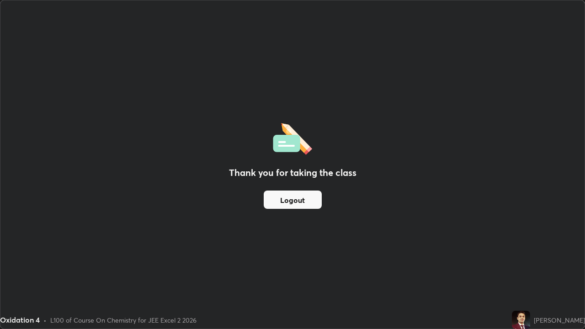
click at [293, 196] on button "Logout" at bounding box center [293, 200] width 58 height 18
click at [294, 197] on button "Logout" at bounding box center [293, 200] width 58 height 18
